Goal: Information Seeking & Learning: Learn about a topic

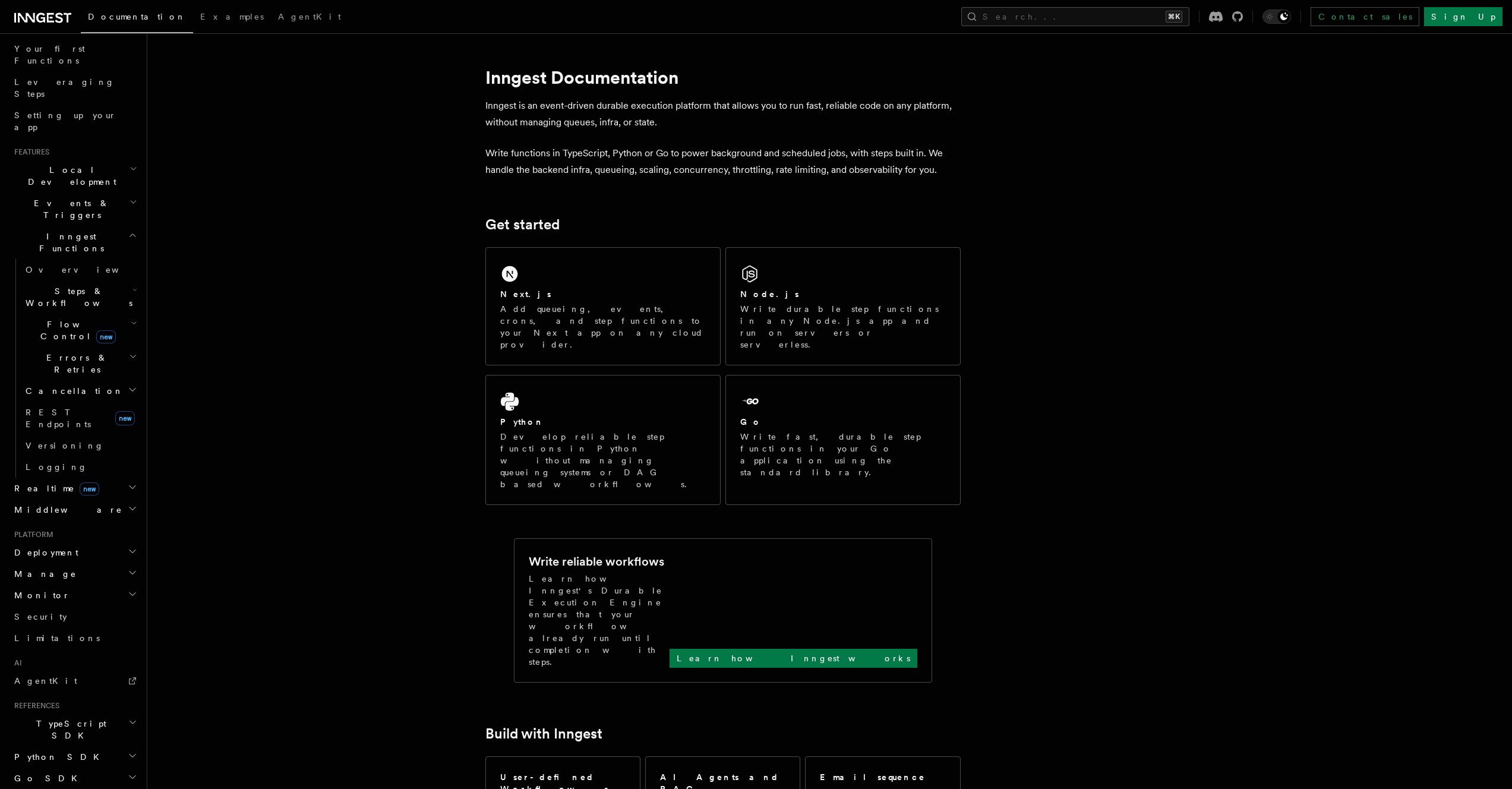
scroll to position [165, 0]
click at [51, 575] on h2 "Monitor" at bounding box center [74, 585] width 130 height 21
click at [60, 596] on link "Insights new" at bounding box center [80, 608] width 119 height 24
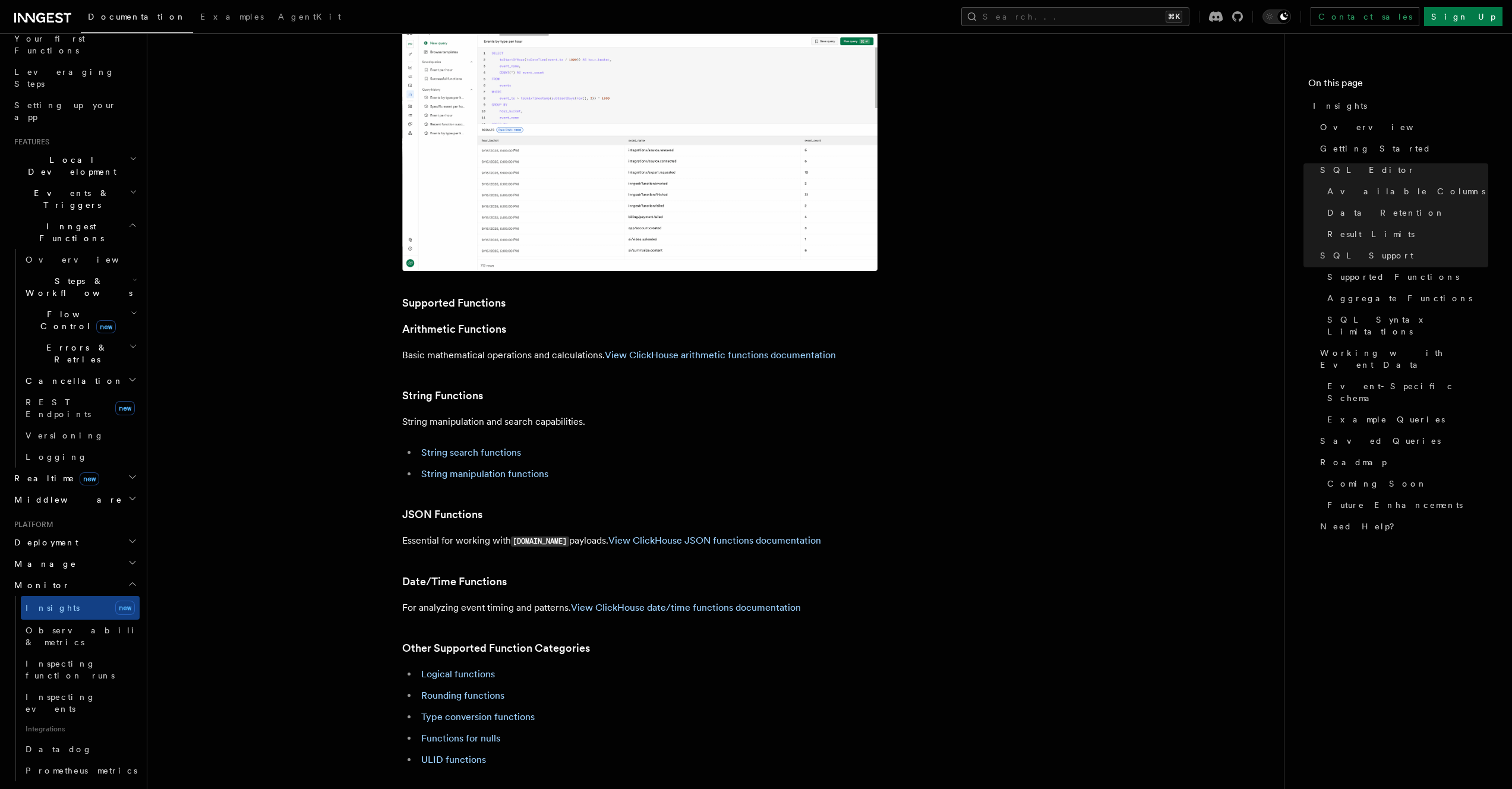
scroll to position [2187, 0]
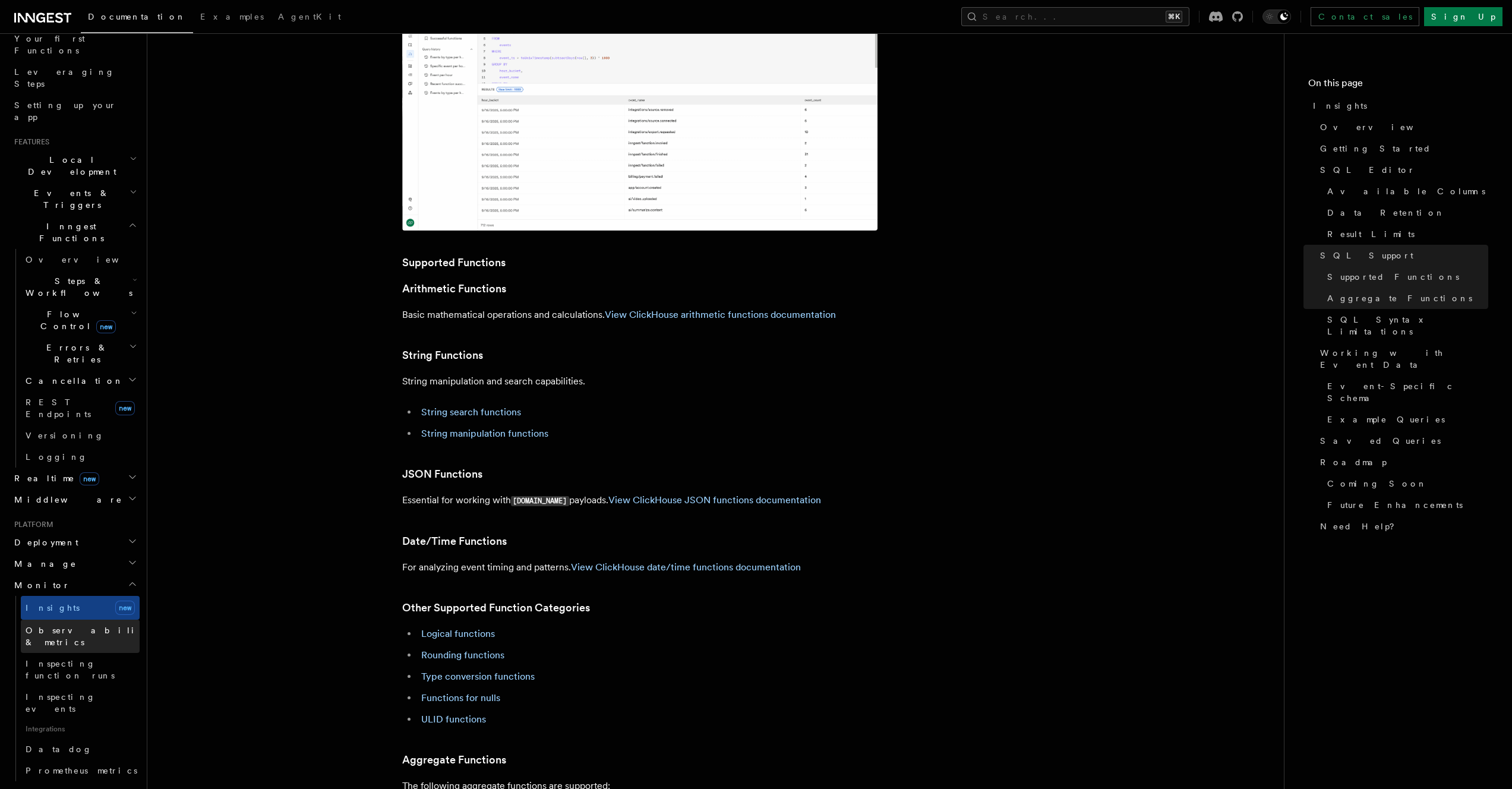
click at [65, 626] on span "Observability & metrics" at bounding box center [86, 637] width 122 height 21
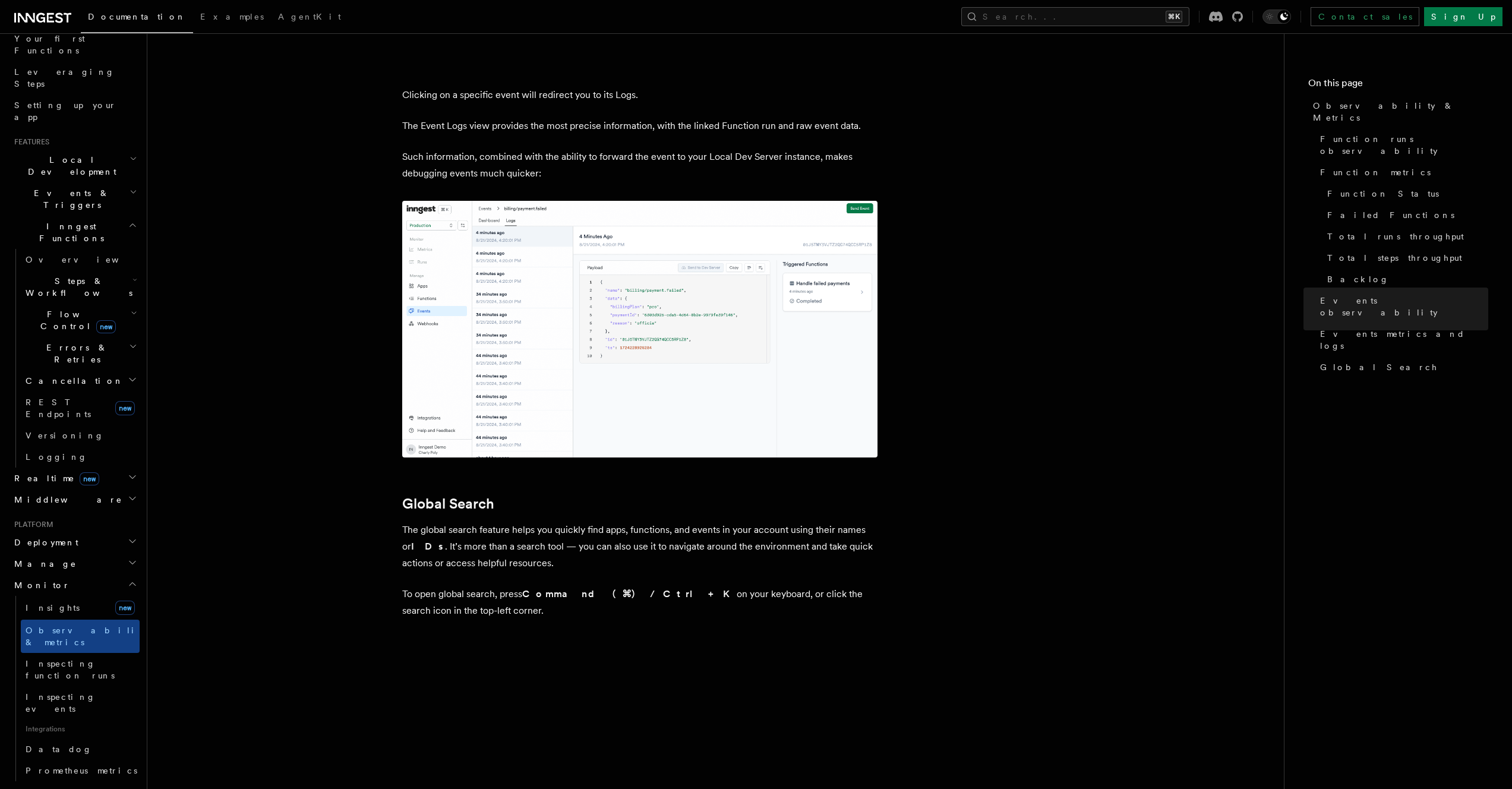
scroll to position [3713, 0]
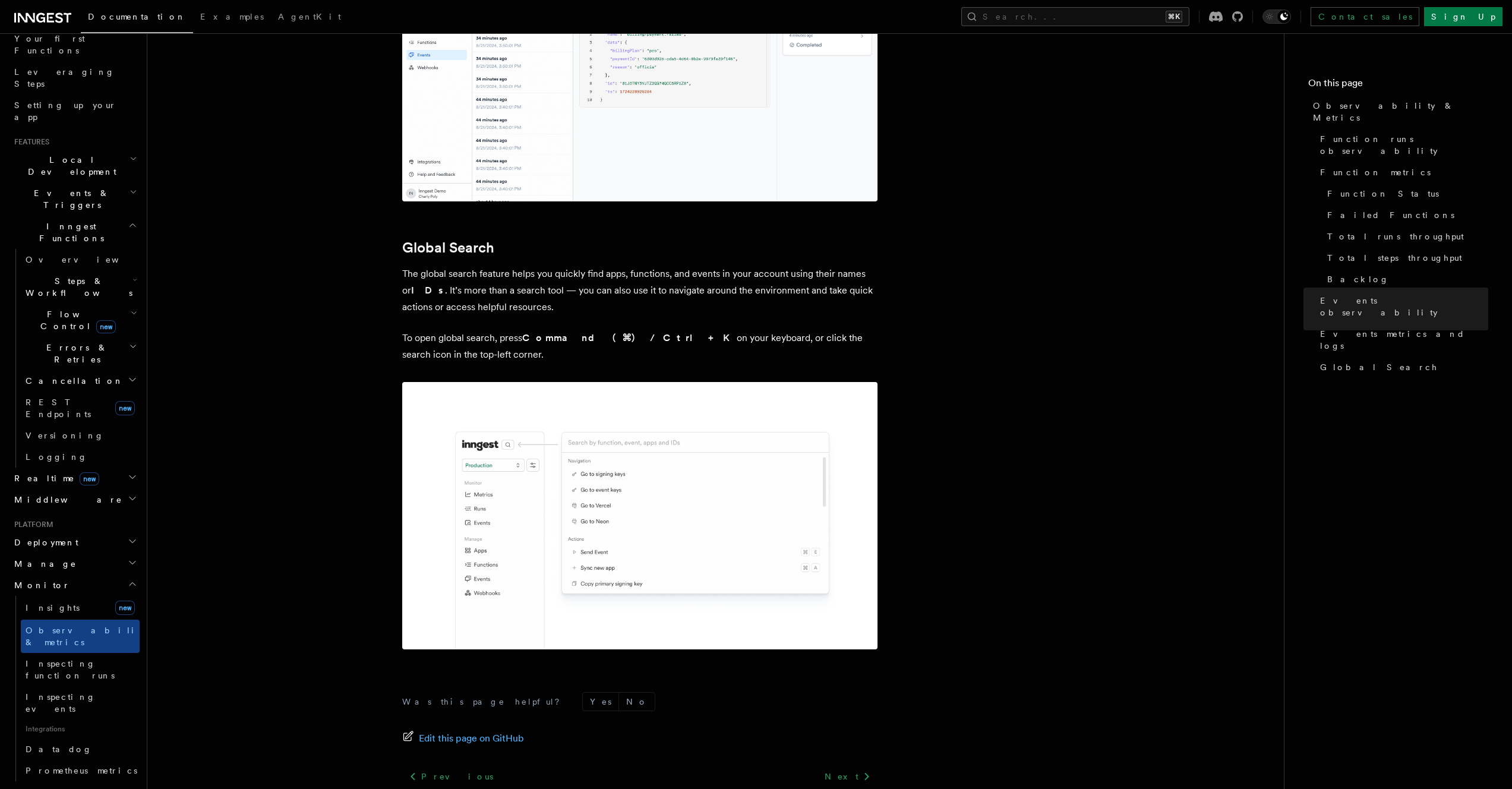
click at [74, 275] on span "Steps & Workflows" at bounding box center [77, 287] width 112 height 24
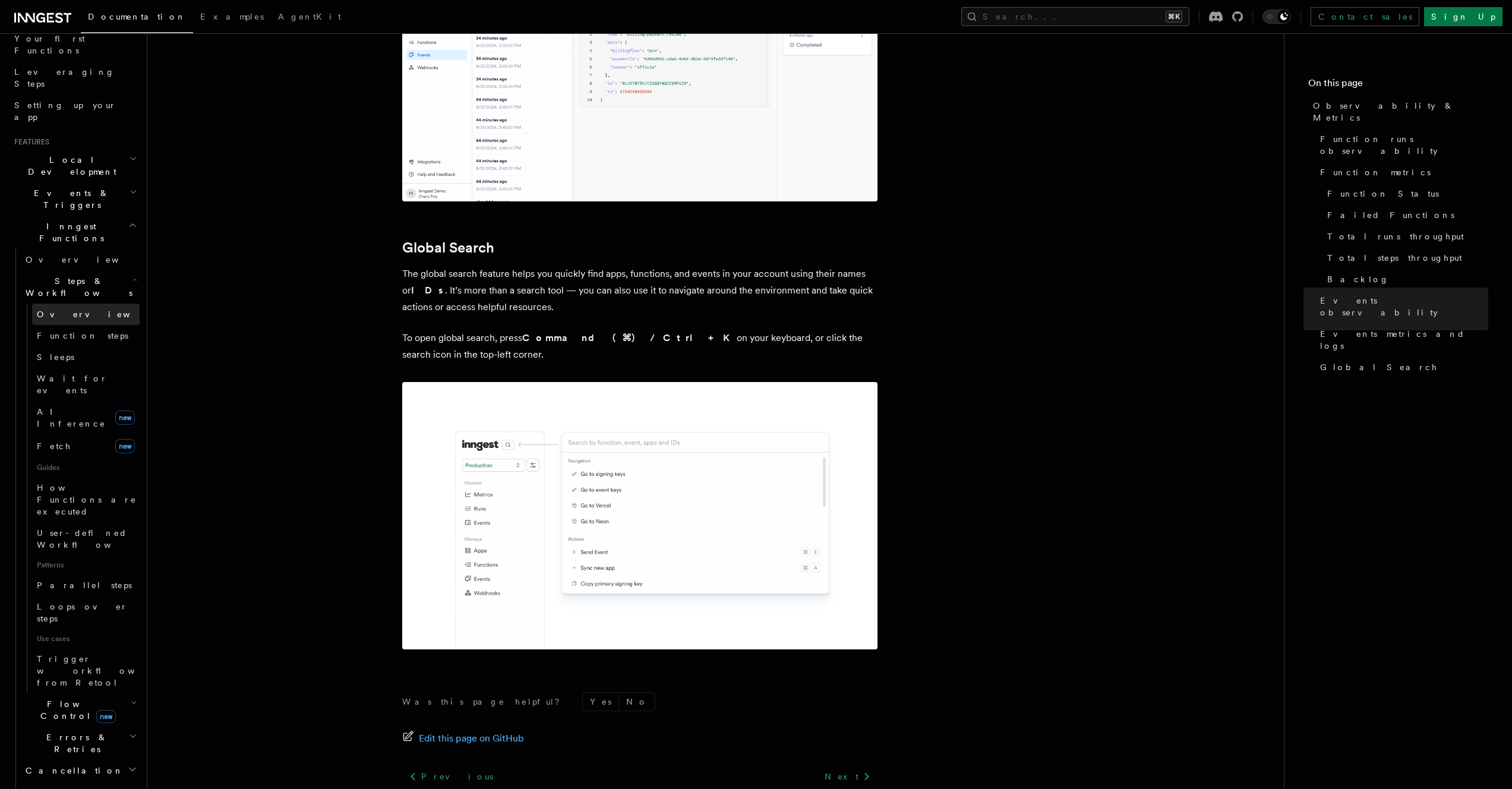
click at [73, 304] on link "Overview" at bounding box center [86, 315] width 108 height 21
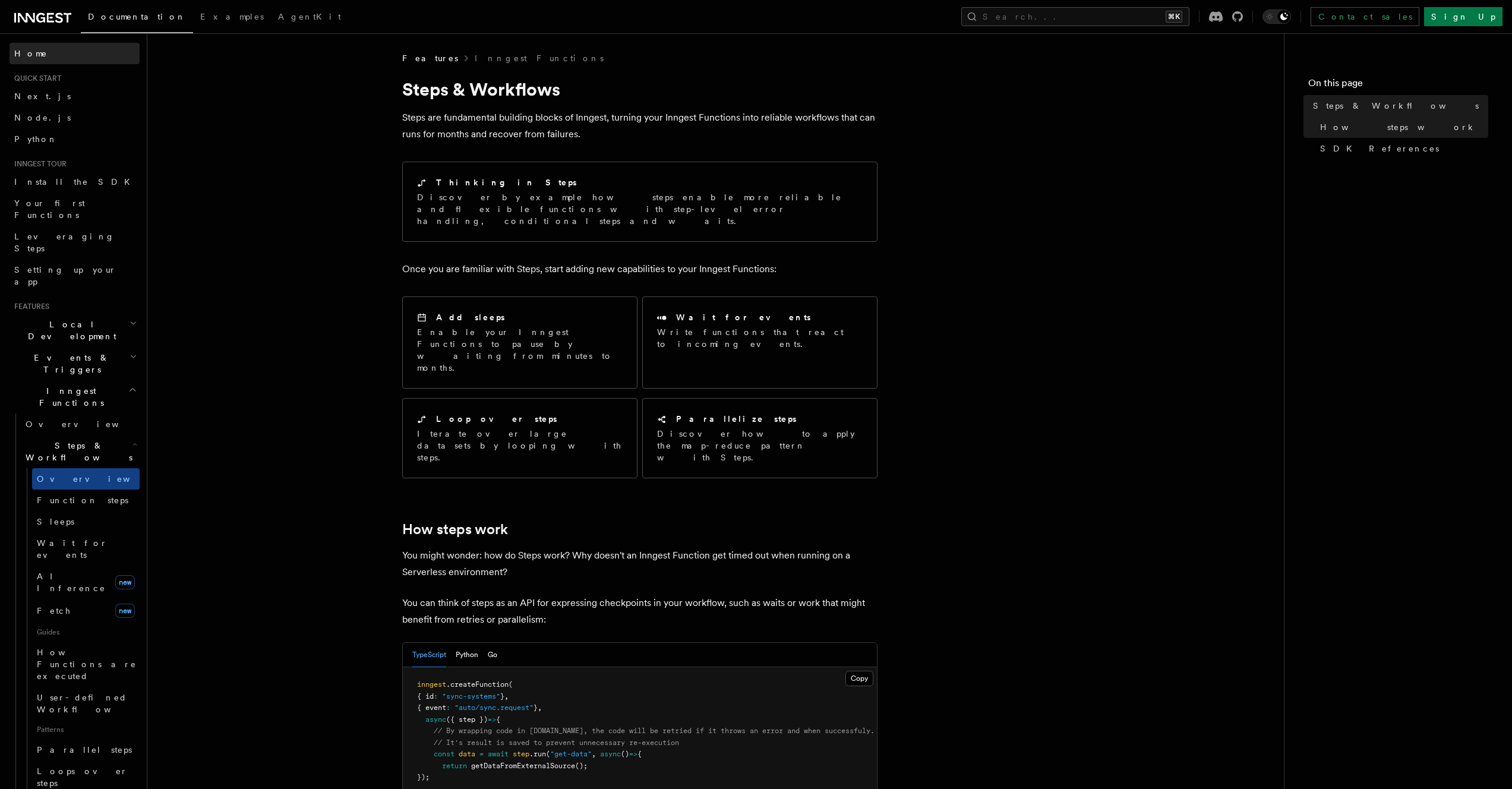
click at [25, 54] on span "Home" at bounding box center [31, 54] width 33 height 12
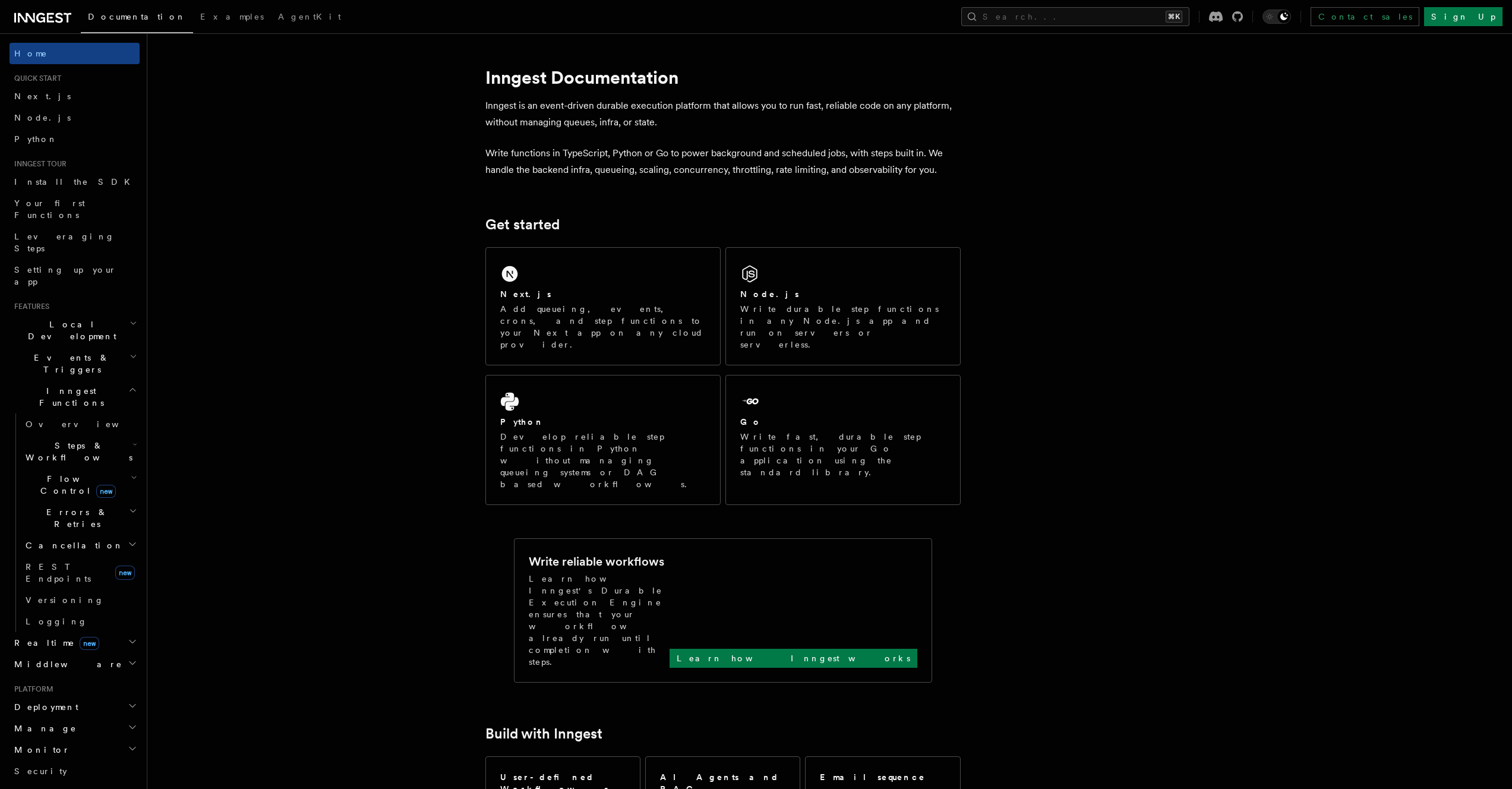
click at [46, 440] on span "Steps & Workflows" at bounding box center [77, 452] width 112 height 24
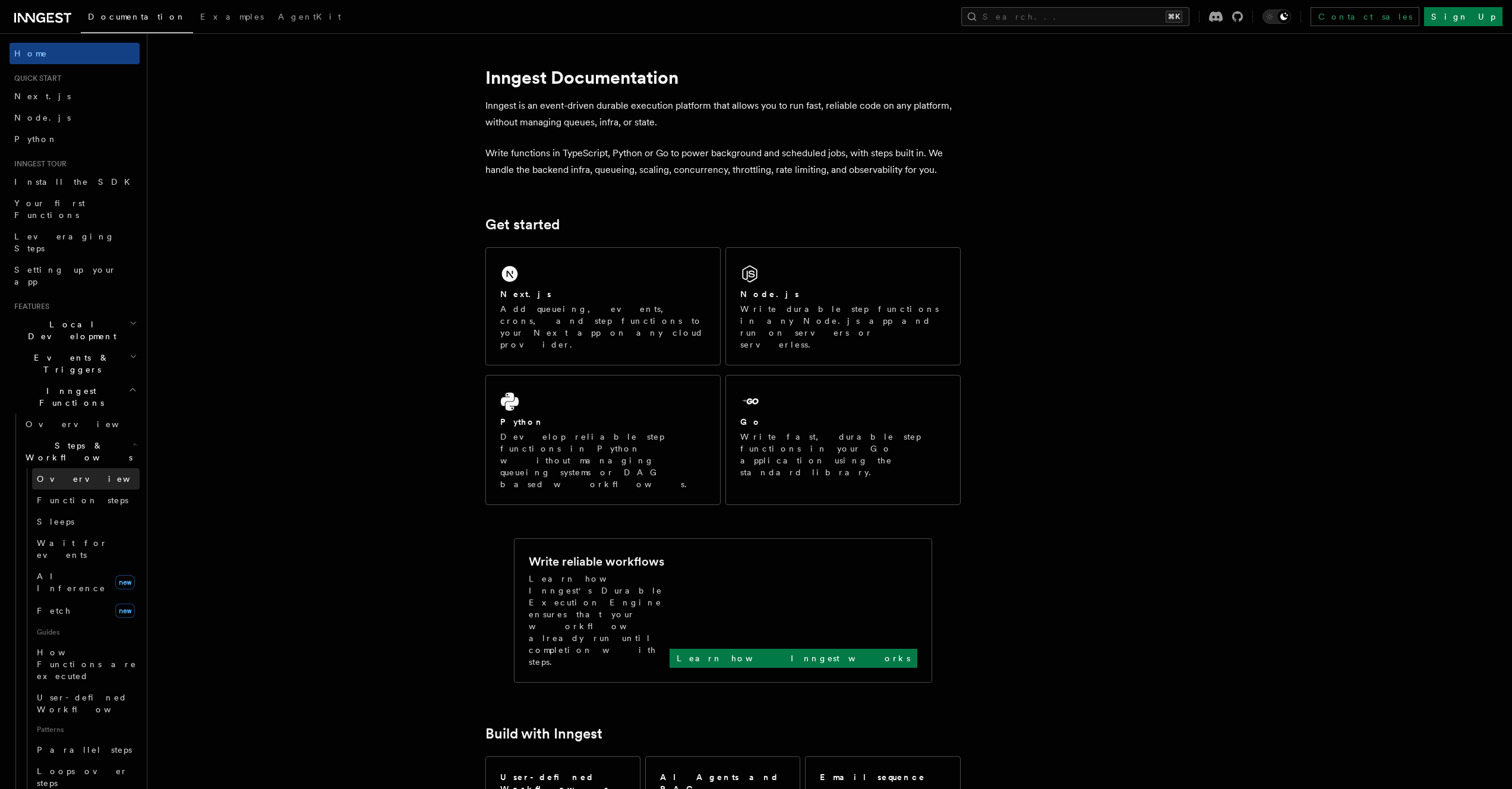
click at [65, 474] on span "Overview" at bounding box center [98, 479] width 122 height 9
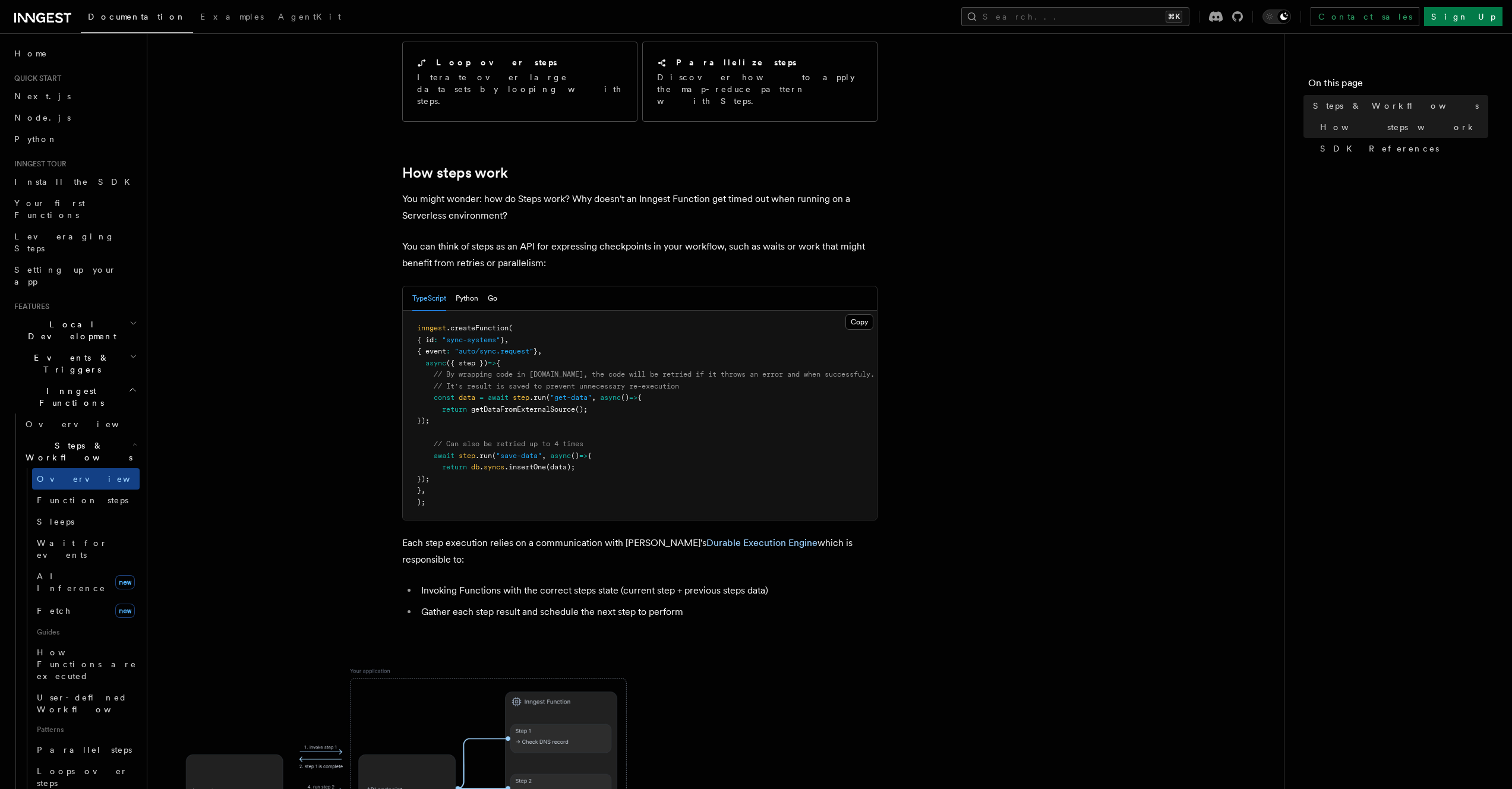
scroll to position [354, 0]
click at [1230, 139] on article "Features Inngest Functions Steps & Workflows Steps are fundamental building blo…" at bounding box center [715, 595] width 1099 height 1792
